Goal: Task Accomplishment & Management: Use online tool/utility

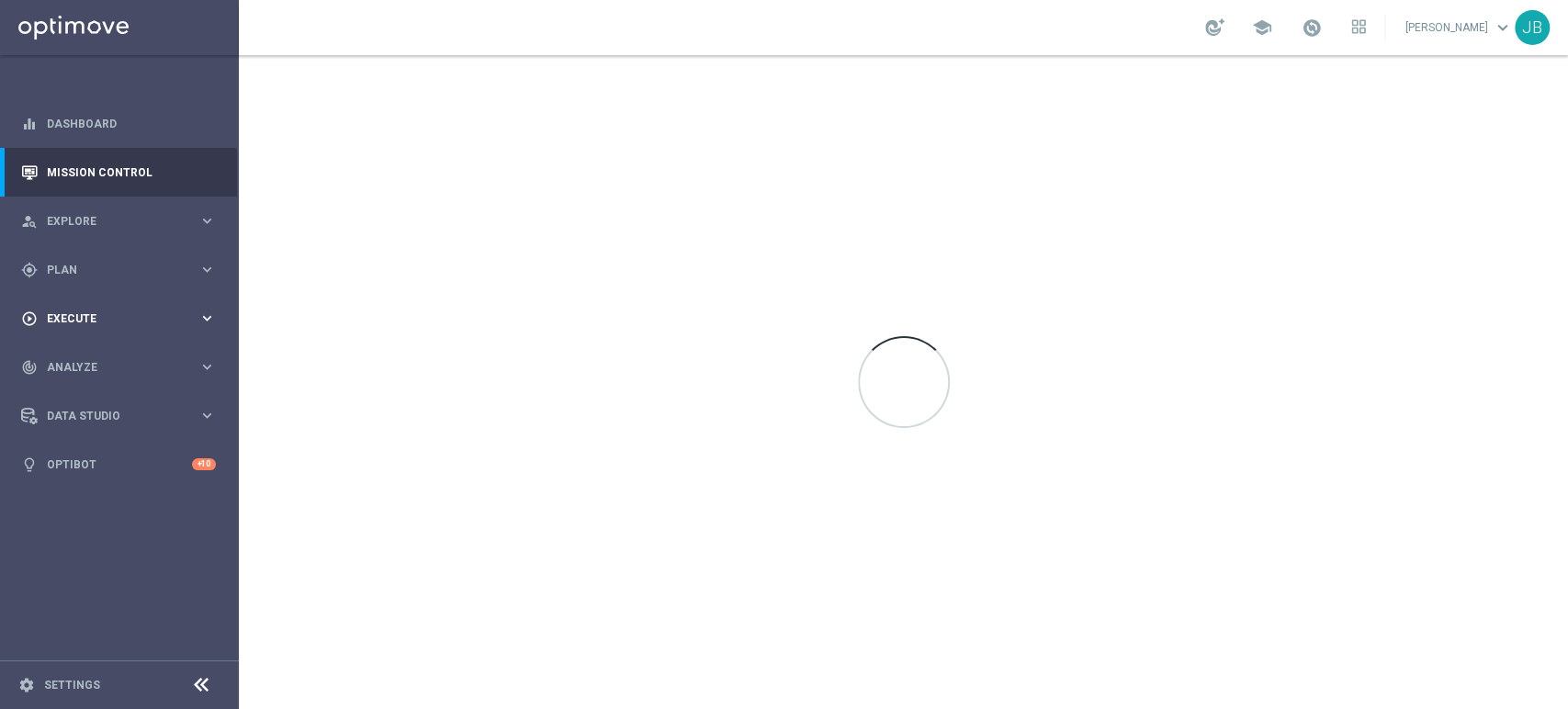
click at [92, 298] on div "play_circle_outline Execute keyboard_arrow_right" at bounding box center [118, 319] width 237 height 49
click at [113, 349] on link "Campaign Builder" at bounding box center [120, 356] width 143 height 15
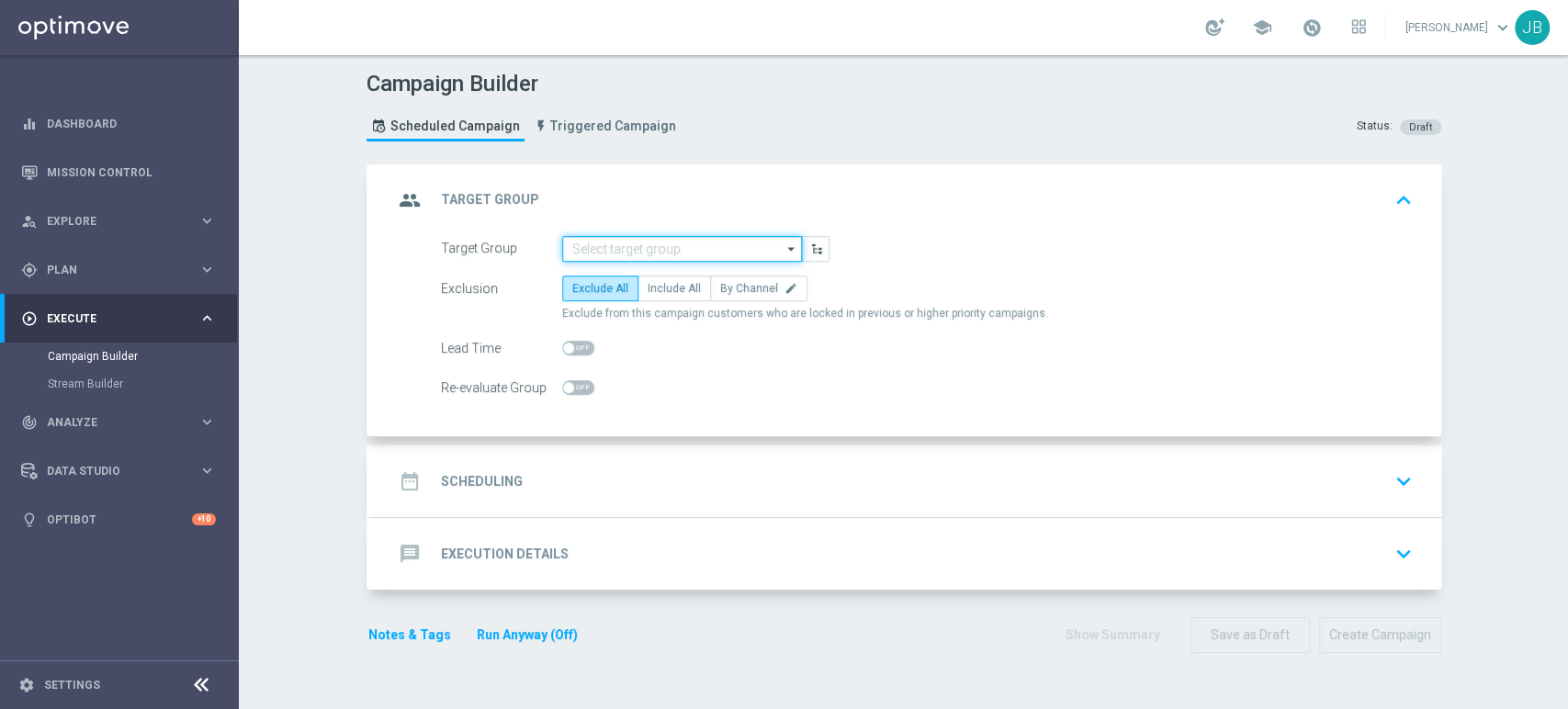
click at [695, 256] on input at bounding box center [682, 248] width 239 height 25
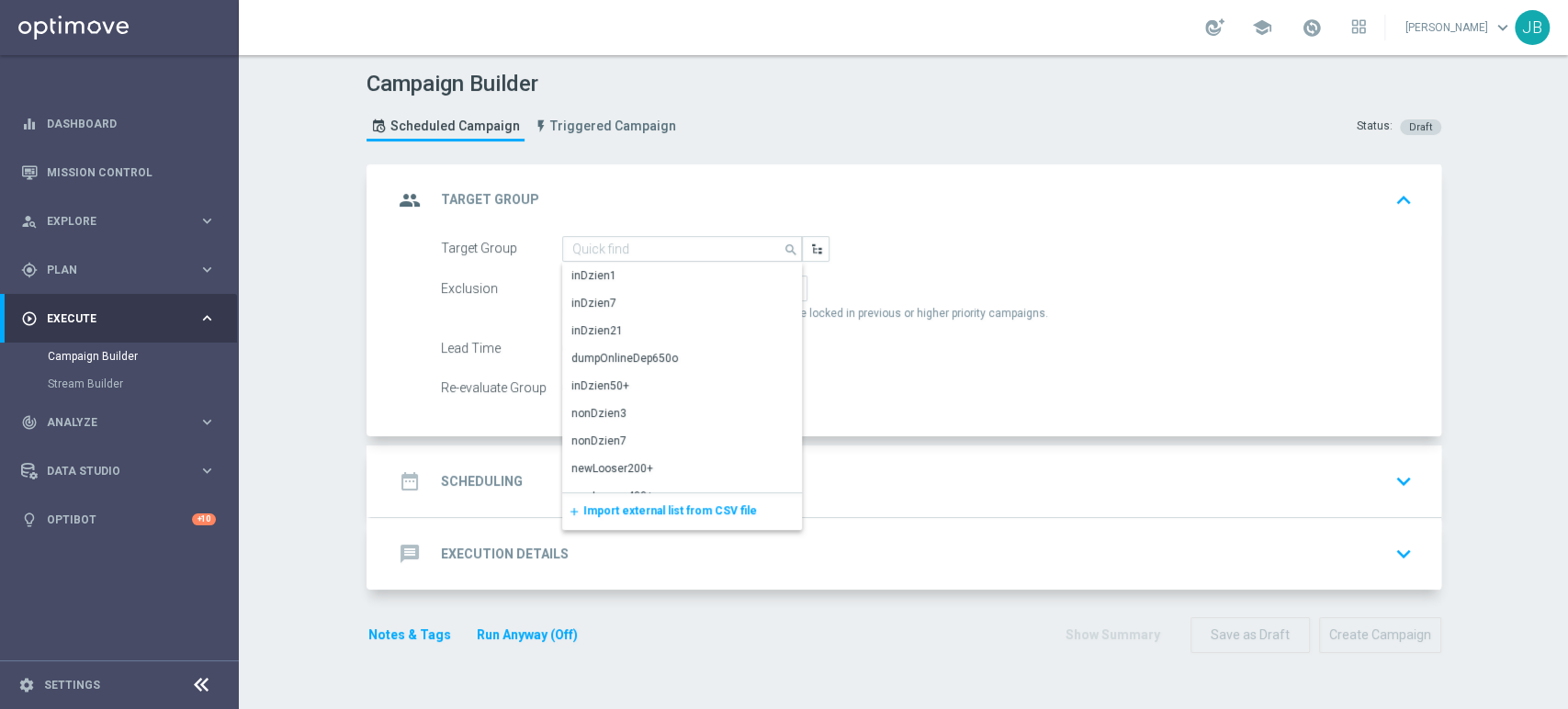
click at [608, 509] on span "Import external list from CSV file" at bounding box center [670, 511] width 173 height 13
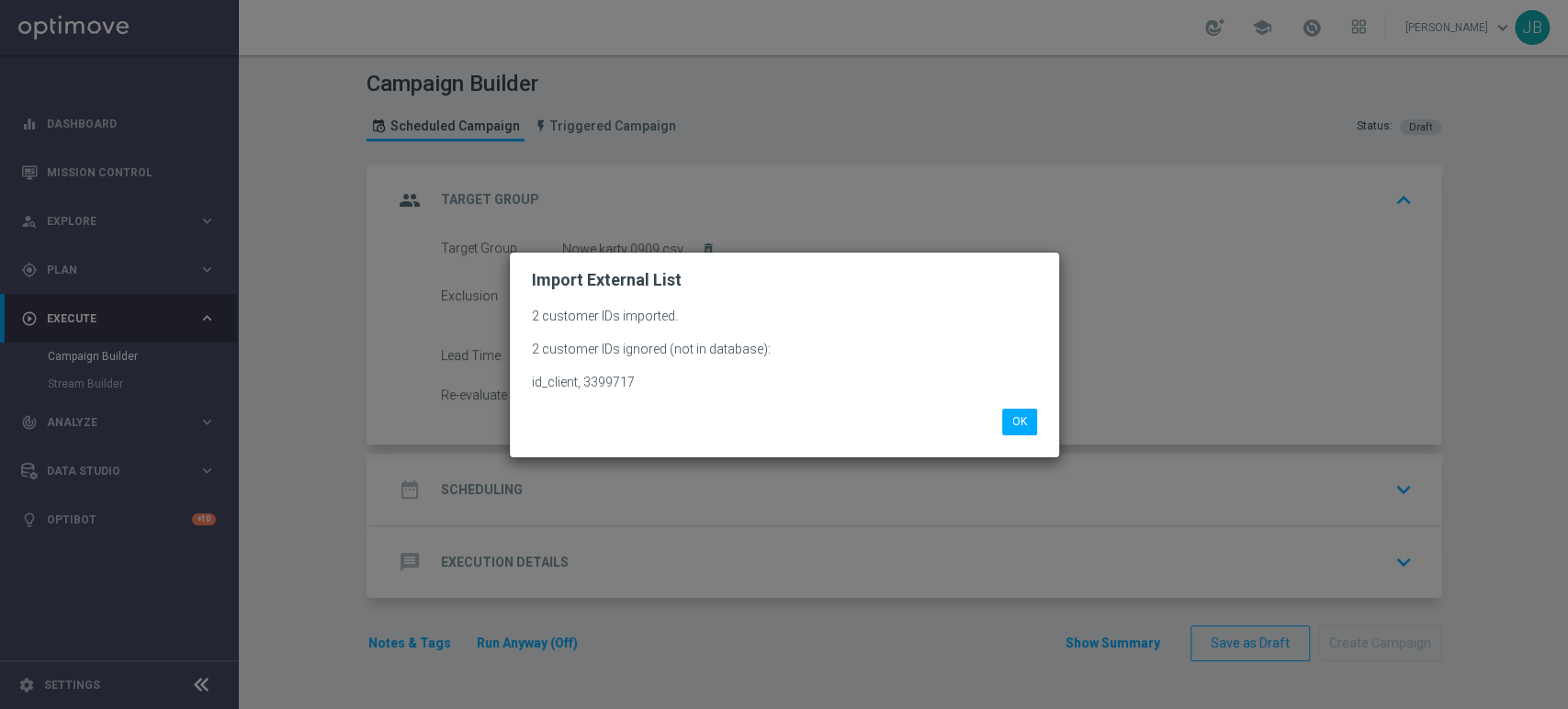
click at [297, 147] on modal-container "Import External List 2 customer IDs imported. 2 customer IDs ignored (not in da…" at bounding box center [784, 354] width 1568 height 709
click at [1022, 412] on button "OK" at bounding box center [1019, 421] width 35 height 25
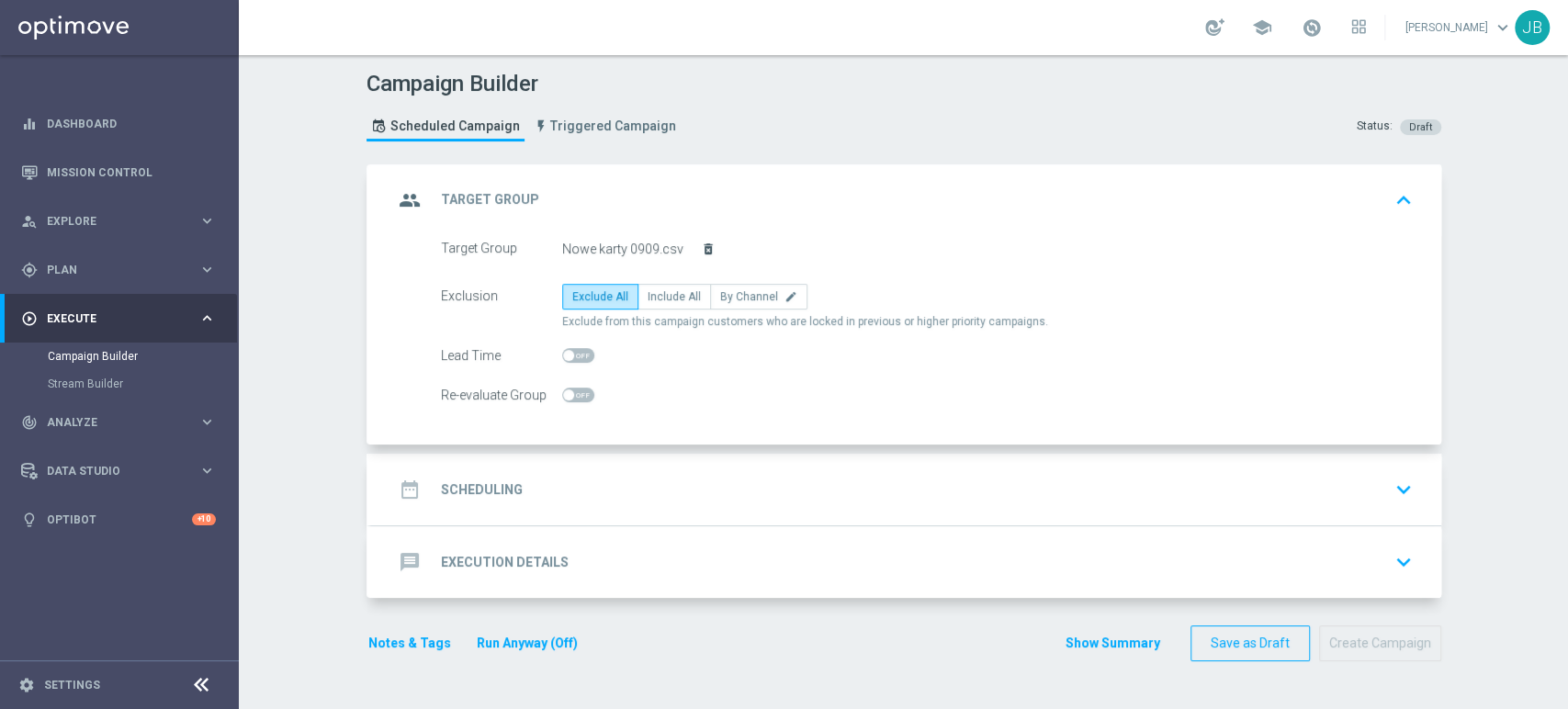
click at [701, 242] on icon "delete_forever" at bounding box center [708, 249] width 15 height 15
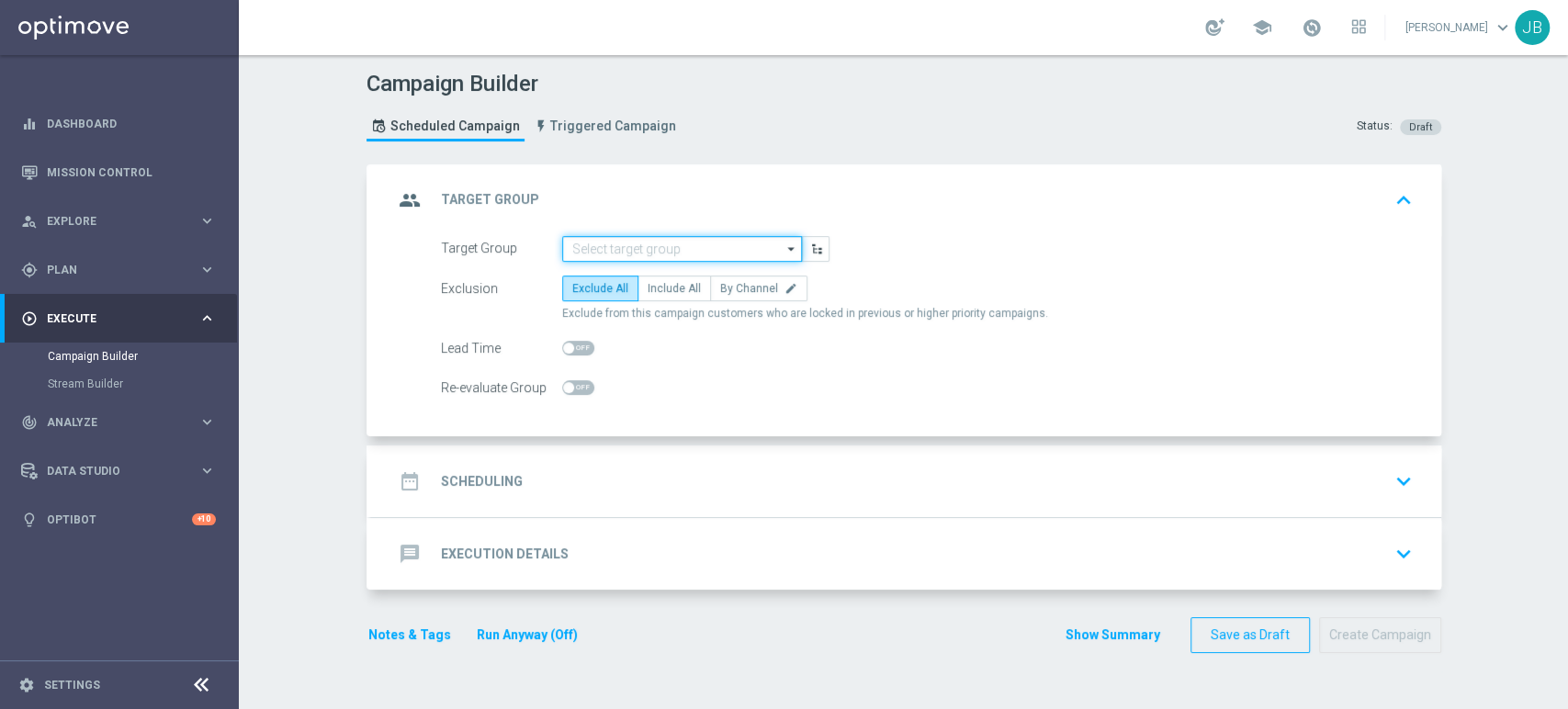
click at [652, 239] on input at bounding box center [682, 248] width 239 height 25
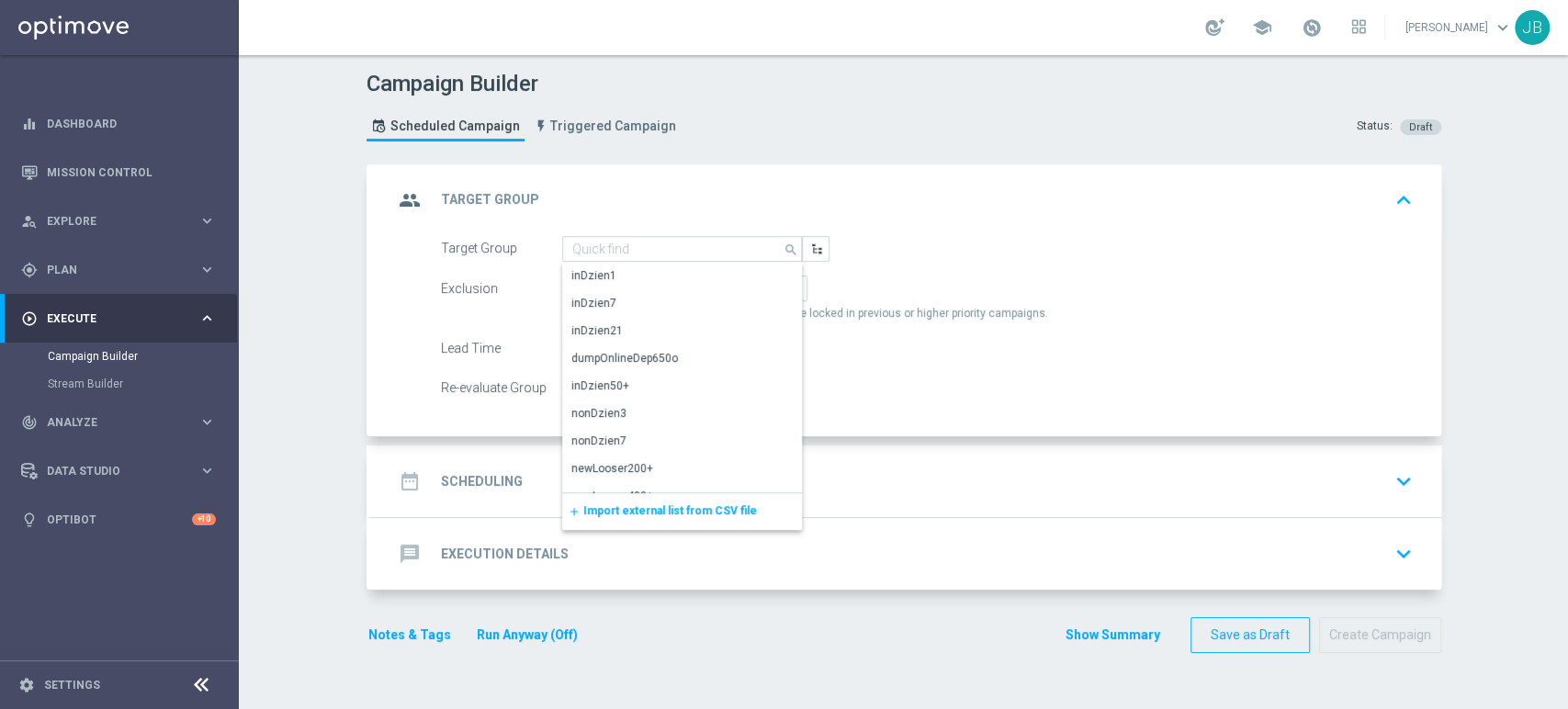
click at [642, 495] on div "add Import external list from CSV file" at bounding box center [682, 511] width 239 height 37
click at [635, 504] on span "Import external list from CSV file" at bounding box center [670, 511] width 173 height 13
